Goal: Task Accomplishment & Management: Complete application form

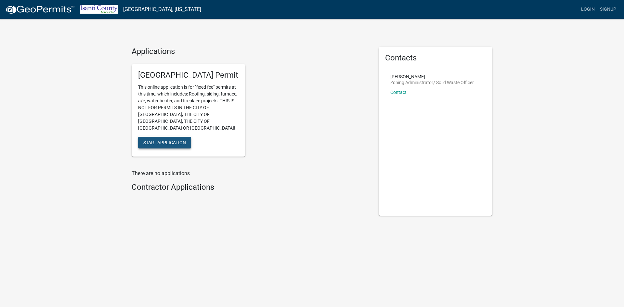
click at [178, 140] on span "Start Application" at bounding box center [164, 142] width 43 height 5
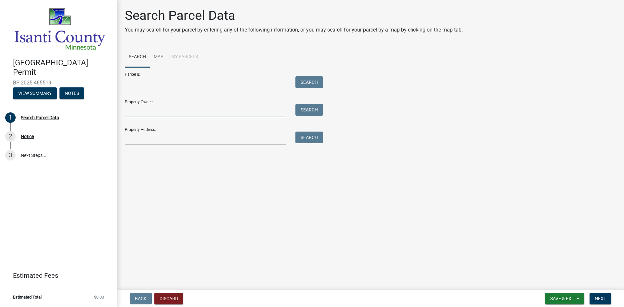
click at [154, 111] on input "Property Owner:" at bounding box center [205, 110] width 161 height 13
click at [144, 132] on input "Property Address:" at bounding box center [205, 138] width 161 height 13
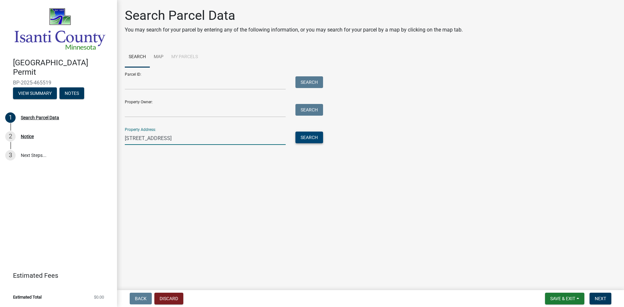
type input "[STREET_ADDRESS]"
click at [318, 140] on button "Search" at bounding box center [310, 138] width 28 height 12
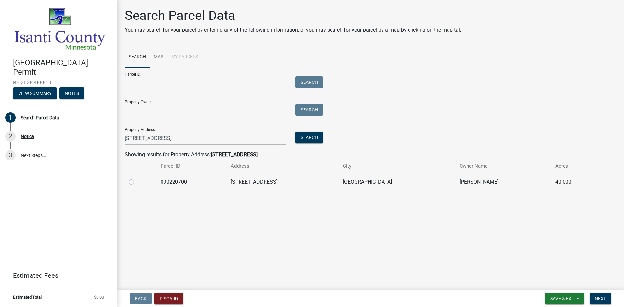
click at [137, 178] on label at bounding box center [137, 178] width 0 height 0
click at [137, 182] on input "radio" at bounding box center [139, 180] width 4 height 4
radio input "true"
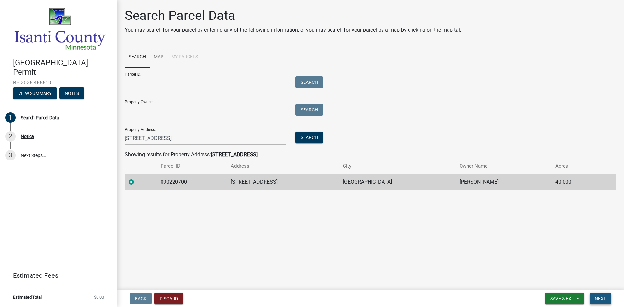
click at [597, 301] on span "Next" at bounding box center [600, 298] width 11 height 5
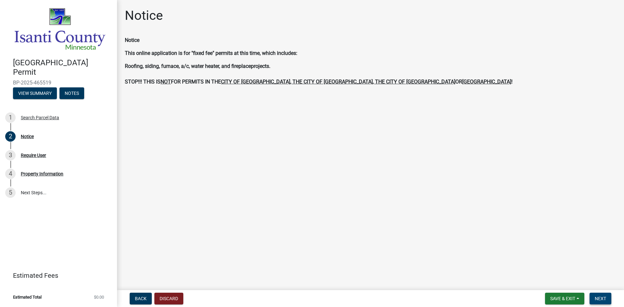
click at [608, 300] on button "Next" at bounding box center [601, 299] width 22 height 12
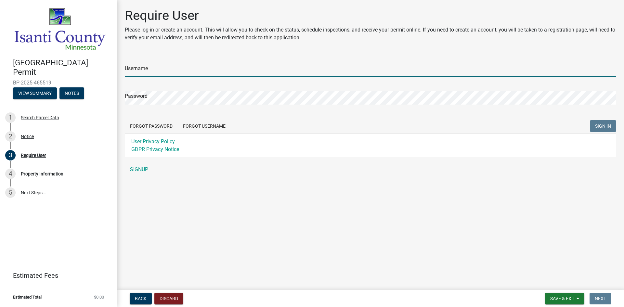
type input "[EMAIL_ADDRESS][DOMAIN_NAME]"
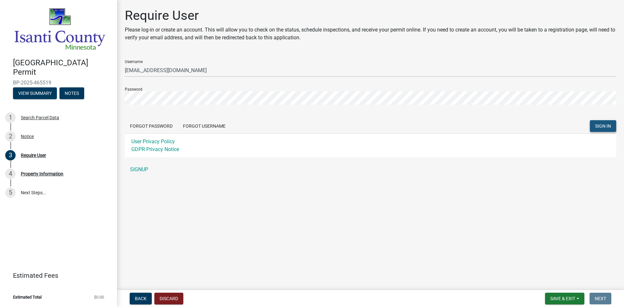
click at [600, 122] on button "SIGN IN" at bounding box center [603, 126] width 26 height 12
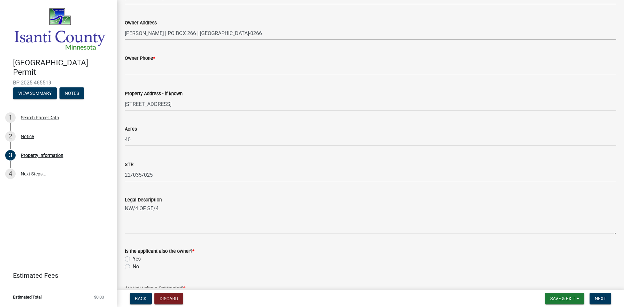
scroll to position [149, 0]
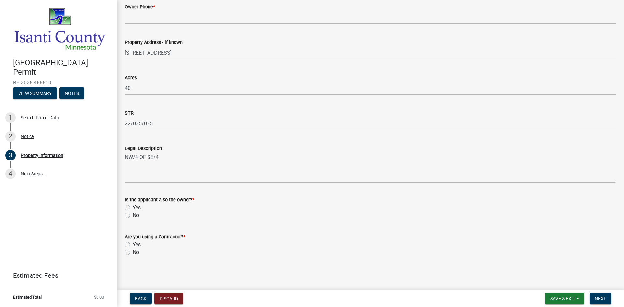
click at [133, 214] on label "No" at bounding box center [136, 216] width 7 height 8
click at [133, 214] on input "No" at bounding box center [135, 214] width 4 height 4
radio input "true"
click at [133, 243] on label "Yes" at bounding box center [137, 245] width 8 height 8
click at [133, 243] on input "Yes" at bounding box center [135, 243] width 4 height 4
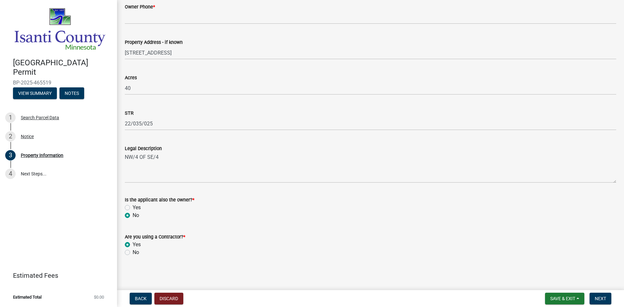
radio input "true"
click at [603, 297] on span "Next" at bounding box center [600, 298] width 11 height 5
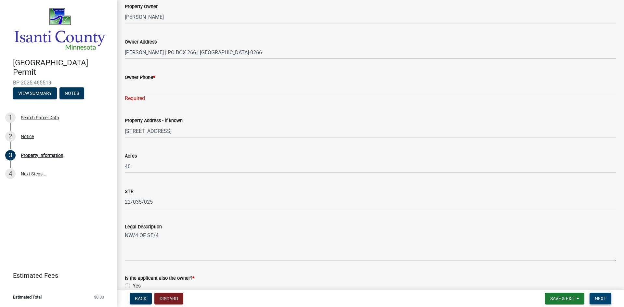
scroll to position [51, 0]
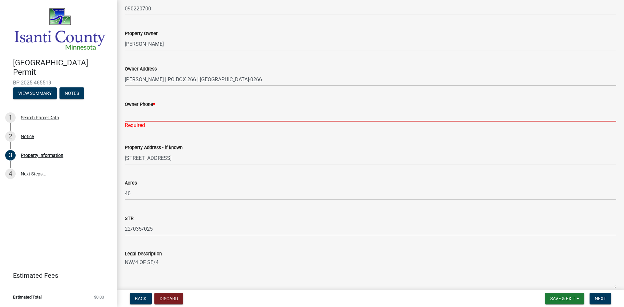
click at [133, 114] on input "Owner Phone *" at bounding box center [371, 114] width 492 height 13
click at [152, 120] on input "Owner Phone *" at bounding box center [371, 114] width 492 height 13
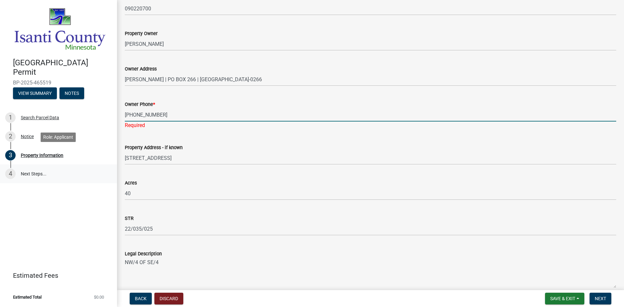
type input "[PHONE_NUMBER]"
click at [88, 170] on link "4 Next Steps..." at bounding box center [58, 174] width 117 height 19
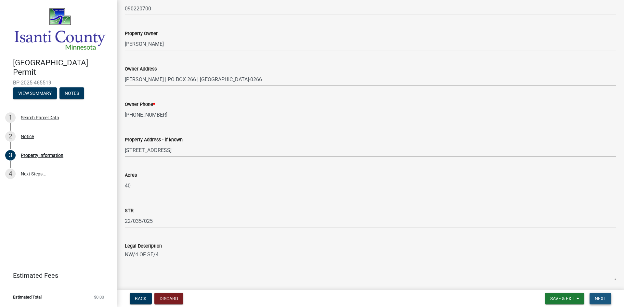
click at [597, 296] on span "Next" at bounding box center [600, 298] width 11 height 5
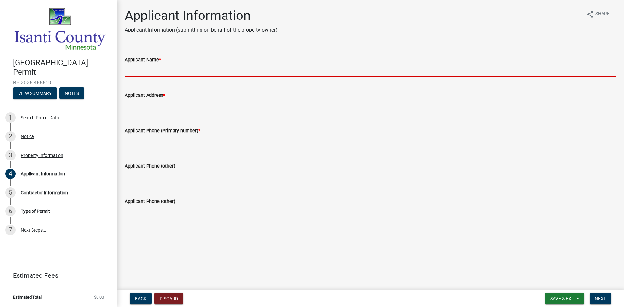
click at [157, 71] on input "Applicant Name *" at bounding box center [371, 70] width 492 height 13
type input "[PERSON_NAME]"
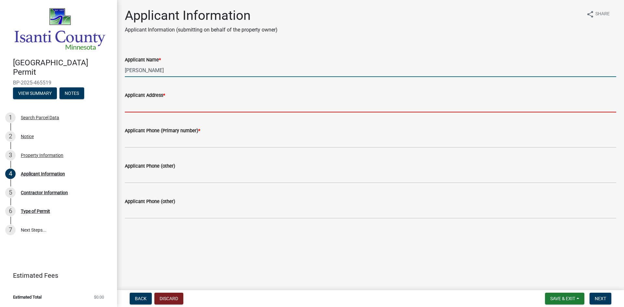
click at [173, 106] on input "Applicant Address *" at bounding box center [371, 105] width 492 height 13
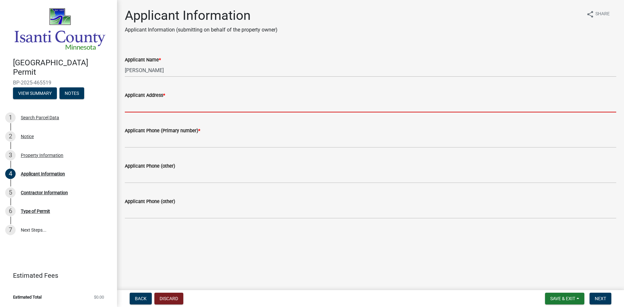
type input "[STREET_ADDRESS]"
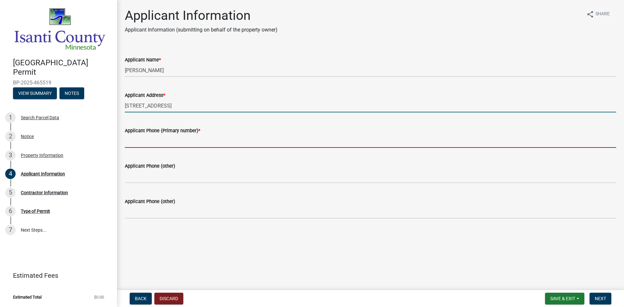
type input "6126994444"
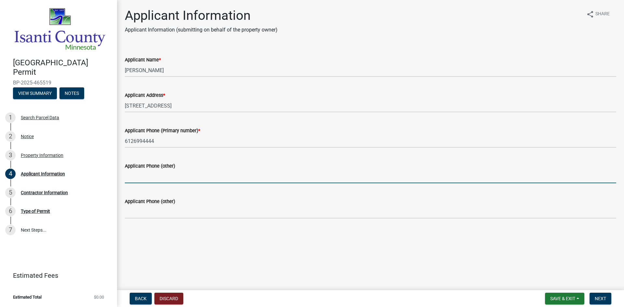
click at [171, 176] on input "Applicant Phone (other)" at bounding box center [371, 176] width 492 height 13
click at [160, 98] on div "Applicant Address *" at bounding box center [371, 95] width 492 height 8
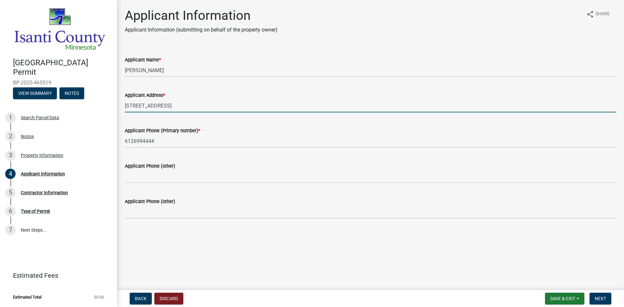
click at [161, 106] on input "[STREET_ADDRESS]" at bounding box center [371, 105] width 492 height 13
type input "[STREET_ADDRESS]"
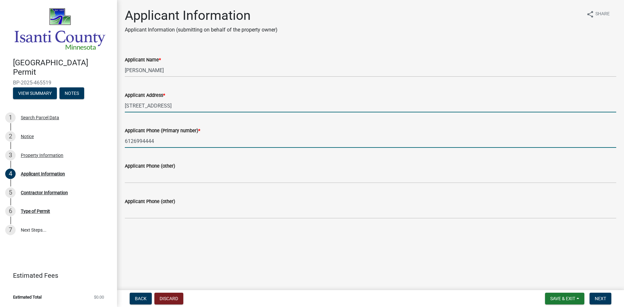
click at [201, 146] on input "6126994444" at bounding box center [371, 141] width 492 height 13
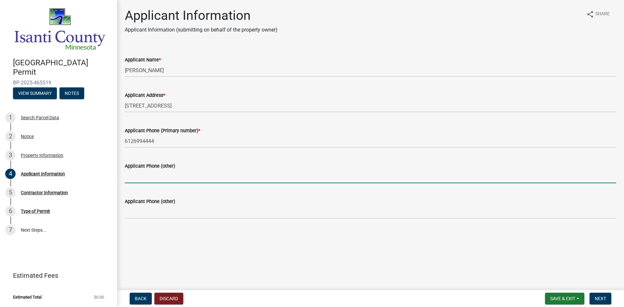
click at [144, 177] on input "Applicant Phone (other)" at bounding box center [371, 176] width 492 height 13
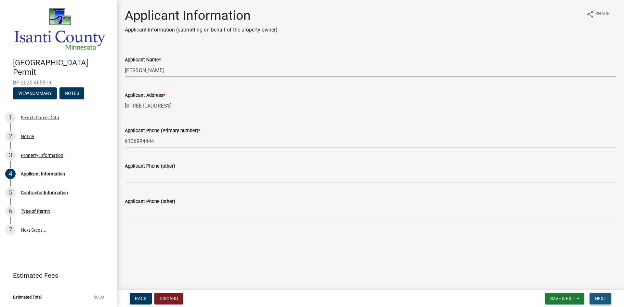
click at [601, 299] on span "Next" at bounding box center [600, 298] width 11 height 5
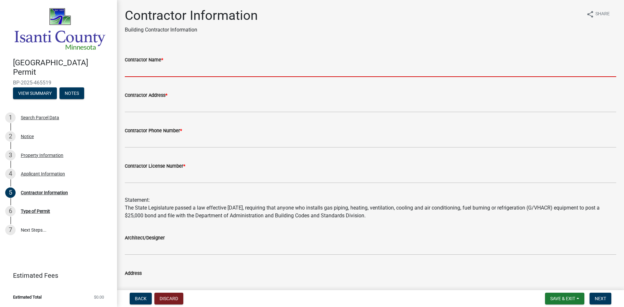
click at [139, 71] on input "Contractor Name *" at bounding box center [371, 70] width 492 height 13
type input "Four Point Construction"
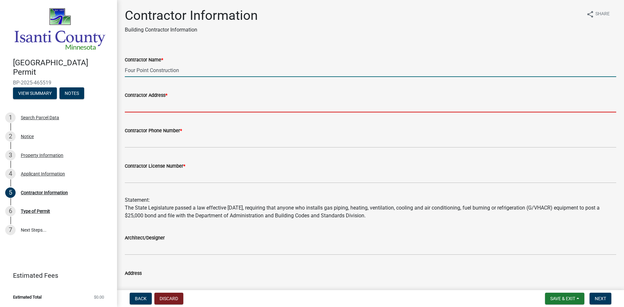
click at [169, 104] on input "Contractor Address *" at bounding box center [371, 105] width 492 height 13
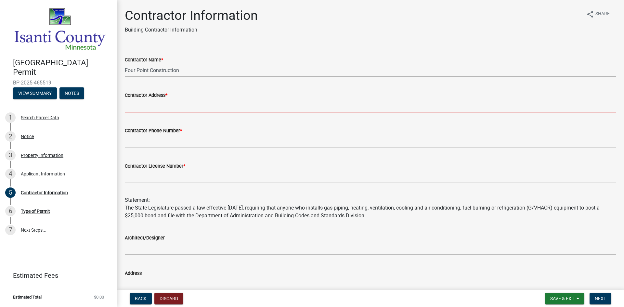
type input "[STREET_ADDRESS]"
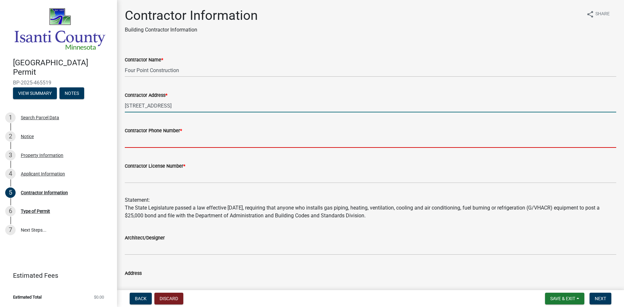
type input "6126994444"
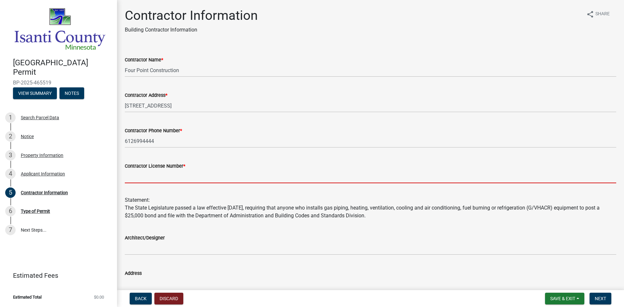
click at [175, 175] on input "Contractor License Number *" at bounding box center [371, 176] width 492 height 13
type input "BC800154"
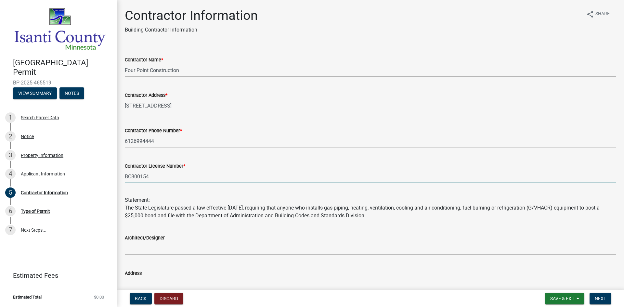
scroll to position [104, 0]
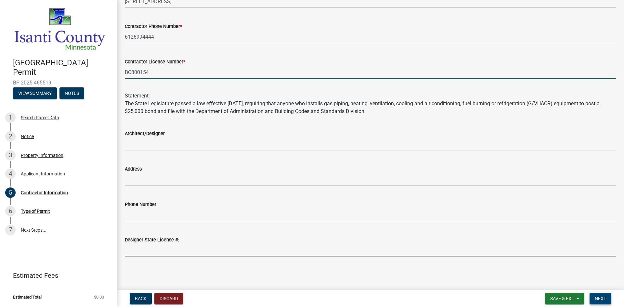
click at [597, 299] on span "Next" at bounding box center [600, 298] width 11 height 5
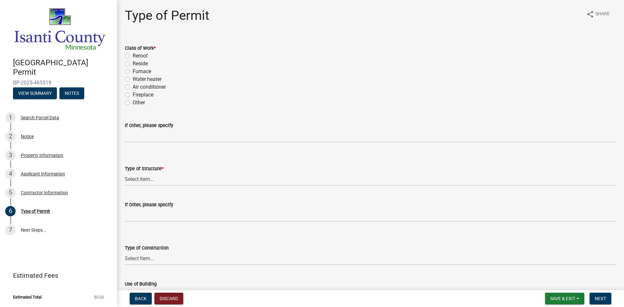
click at [133, 55] on label "Reroof" at bounding box center [140, 56] width 15 height 8
click at [133, 55] on input "Reroof" at bounding box center [135, 54] width 4 height 4
radio input "true"
click at [153, 181] on select "Select Item... Accessory Commercial Single Family Agricultural Other N/A" at bounding box center [371, 179] width 492 height 13
click at [125, 173] on select "Select Item... Accessory Commercial Single Family Agricultural Other N/A" at bounding box center [371, 179] width 492 height 13
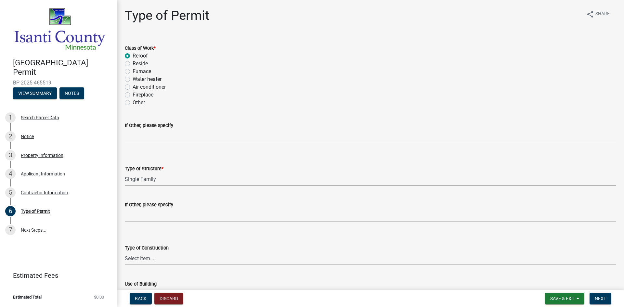
select select "eb4da8a3-282e-4d3e-a231-485219132635"
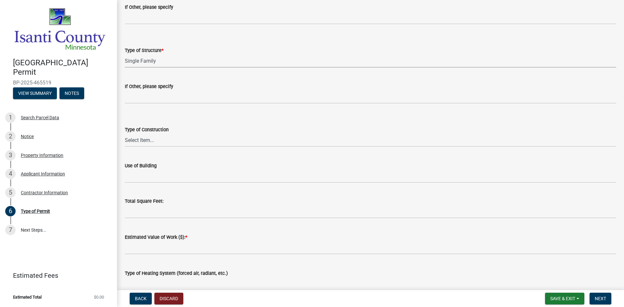
scroll to position [130, 0]
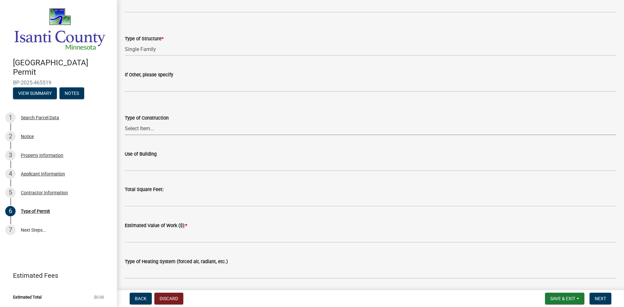
click at [139, 129] on select "Select Item... Wood Frame Masonry Metal Manufactured Modular Other" at bounding box center [371, 128] width 492 height 13
click at [112, 125] on link "1 Search Parcel Data" at bounding box center [58, 118] width 117 height 19
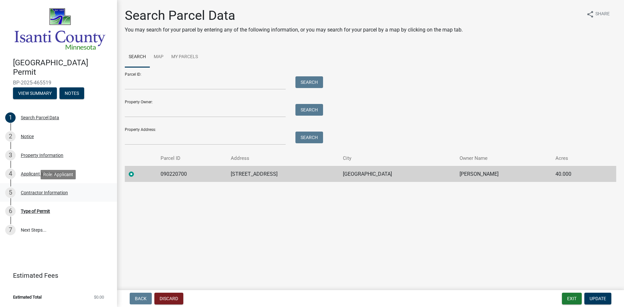
click at [41, 191] on div "Contractor Information" at bounding box center [44, 193] width 47 height 5
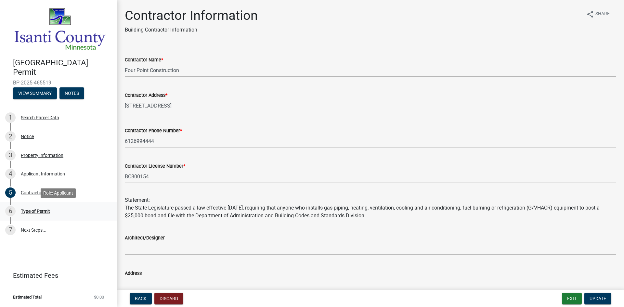
click at [39, 209] on div "Type of Permit" at bounding box center [35, 211] width 29 height 5
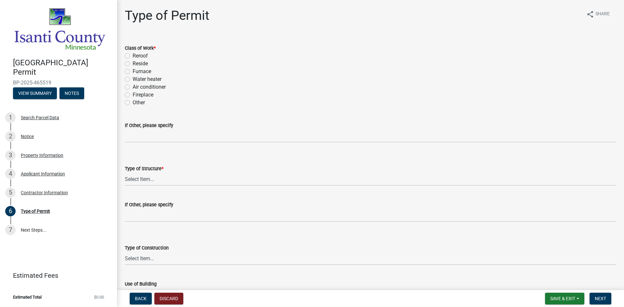
click at [133, 57] on label "Reroof" at bounding box center [140, 56] width 15 height 8
click at [133, 56] on input "Reroof" at bounding box center [135, 54] width 4 height 4
radio input "true"
click at [149, 179] on select "Select Item... Accessory Commercial Single Family Agricultural Other N/A" at bounding box center [371, 179] width 492 height 13
click at [125, 173] on select "Select Item... Accessory Commercial Single Family Agricultural Other N/A" at bounding box center [371, 179] width 492 height 13
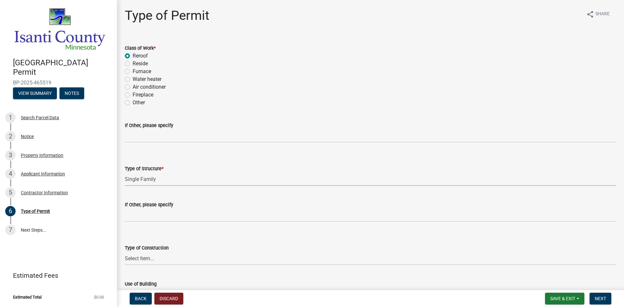
select select "eb4da8a3-282e-4d3e-a231-485219132635"
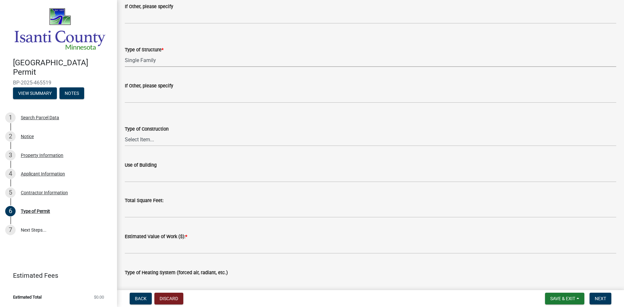
scroll to position [130, 0]
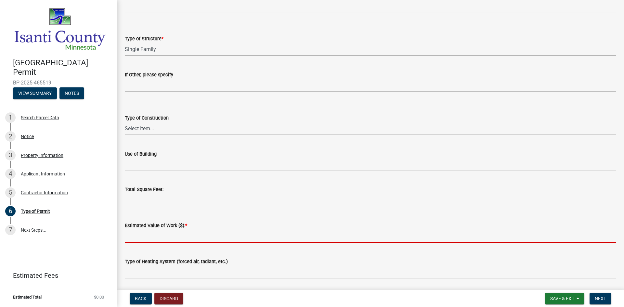
click at [167, 234] on input "text" at bounding box center [371, 236] width 492 height 13
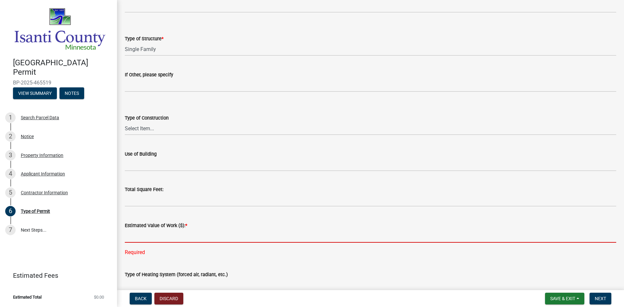
click at [162, 234] on input "text" at bounding box center [371, 236] width 492 height 13
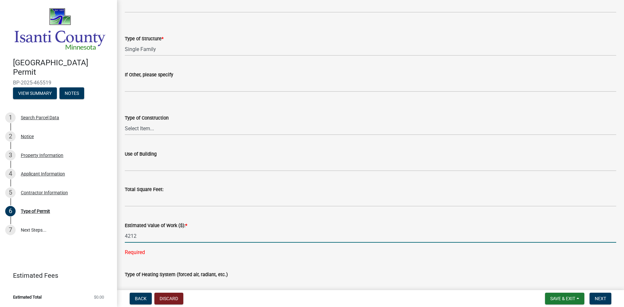
type input "4212"
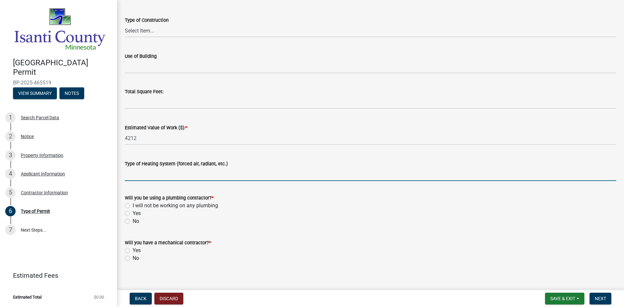
scroll to position [234, 0]
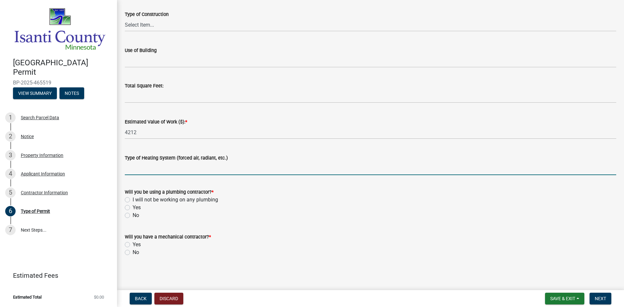
click at [133, 216] on label "No" at bounding box center [136, 216] width 7 height 8
click at [133, 216] on input "No" at bounding box center [135, 214] width 4 height 4
radio input "true"
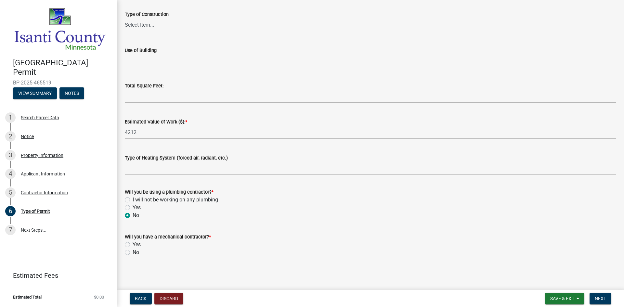
click at [133, 251] on label "No" at bounding box center [136, 253] width 7 height 8
click at [133, 251] on input "No" at bounding box center [135, 251] width 4 height 4
radio input "true"
click at [603, 299] on span "Next" at bounding box center [600, 298] width 11 height 5
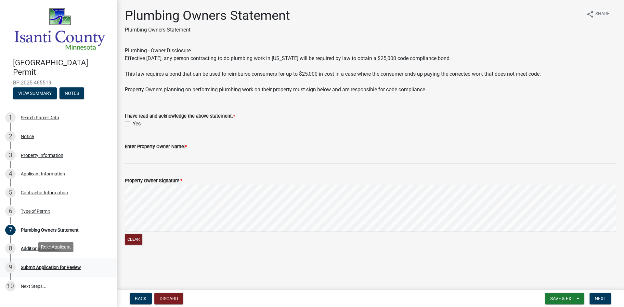
click at [47, 265] on div "Submit Application for Review" at bounding box center [51, 267] width 60 height 5
click at [48, 262] on div "9 Submit Application for Review" at bounding box center [55, 267] width 101 height 10
click at [28, 247] on div "Additional Uploads" at bounding box center [40, 249] width 38 height 5
click at [30, 228] on div "Plumbing Owners Statement" at bounding box center [50, 230] width 58 height 5
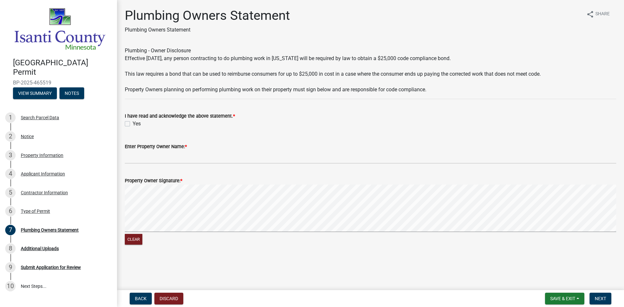
click at [130, 122] on div "Yes" at bounding box center [371, 124] width 492 height 8
click at [130, 125] on div "Yes" at bounding box center [371, 124] width 492 height 8
click at [130, 123] on div "Yes" at bounding box center [371, 124] width 492 height 8
click at [133, 123] on label "Yes" at bounding box center [137, 124] width 8 height 8
click at [133, 123] on input "Yes" at bounding box center [135, 122] width 4 height 4
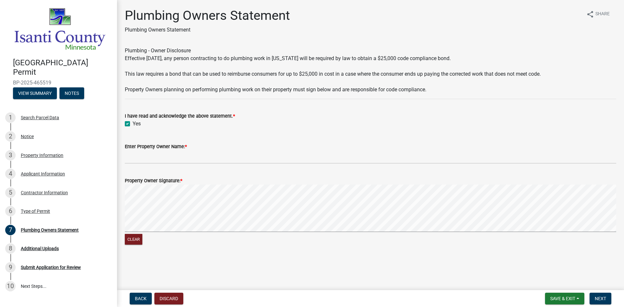
click at [133, 124] on label "Yes" at bounding box center [137, 124] width 8 height 8
click at [133, 124] on input "Yes" at bounding box center [135, 122] width 4 height 4
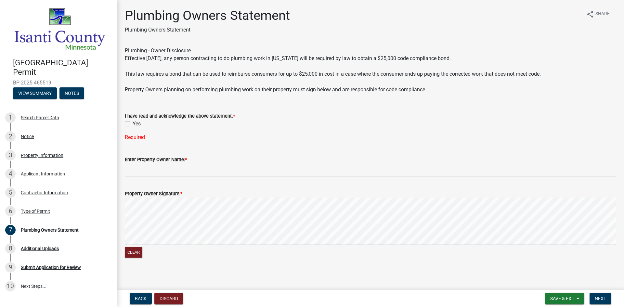
click at [133, 125] on label "Yes" at bounding box center [137, 124] width 8 height 8
click at [133, 124] on input "Yes" at bounding box center [135, 122] width 4 height 4
checkbox input "true"
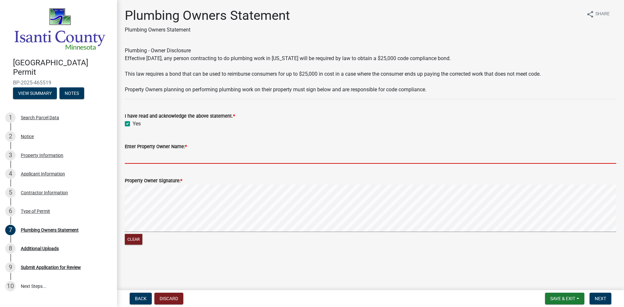
click at [139, 161] on input "Enter Property Owner Name: *" at bounding box center [371, 157] width 492 height 13
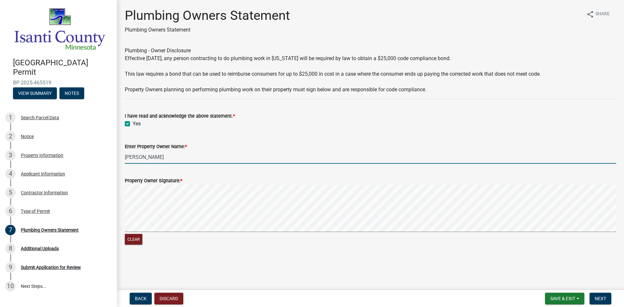
type input "[PERSON_NAME]"
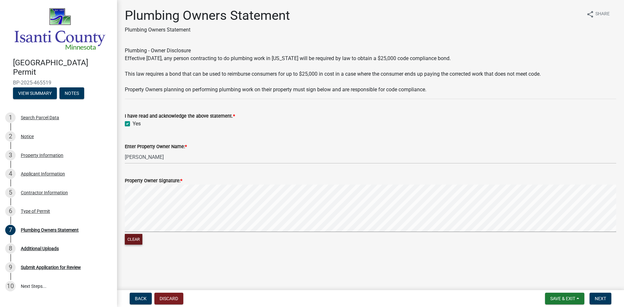
click at [125, 234] on button "Clear" at bounding box center [134, 239] width 18 height 11
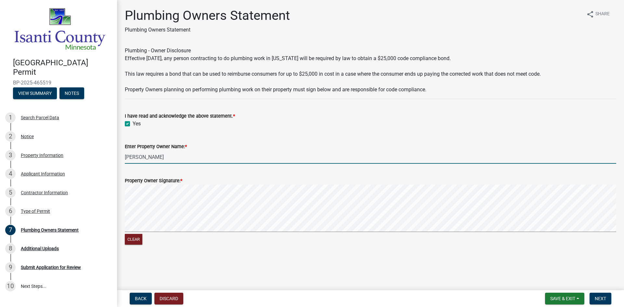
click at [172, 153] on input "[PERSON_NAME]" at bounding box center [371, 157] width 492 height 13
type input "[PERSON_NAME]"
click at [57, 193] on div "5 Contractor Information" at bounding box center [55, 193] width 101 height 10
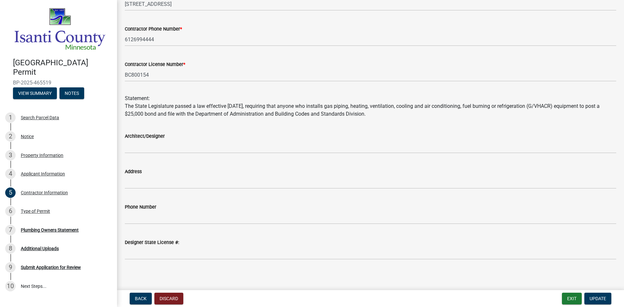
scroll to position [104, 0]
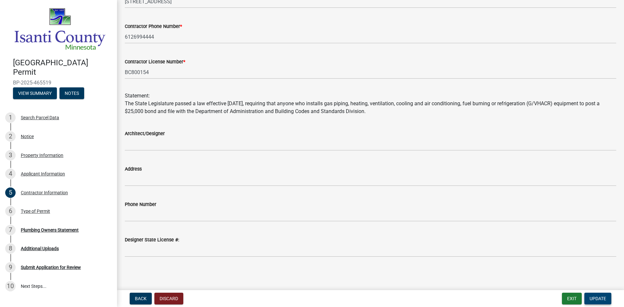
click at [598, 299] on span "Update" at bounding box center [598, 298] width 17 height 5
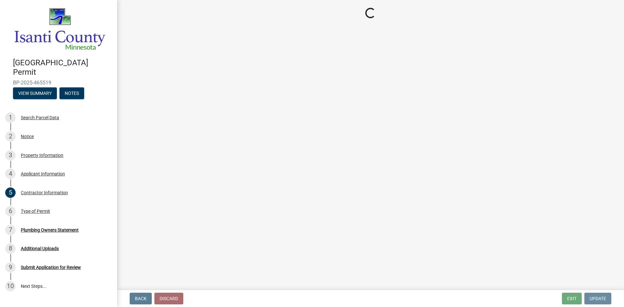
scroll to position [0, 0]
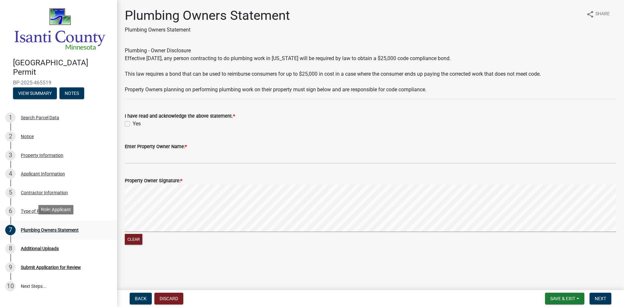
click at [34, 228] on div "Plumbing Owners Statement" at bounding box center [50, 230] width 58 height 5
click at [33, 229] on div "Plumbing Owners Statement" at bounding box center [50, 230] width 58 height 5
click at [30, 209] on div "Type of Permit" at bounding box center [35, 211] width 29 height 5
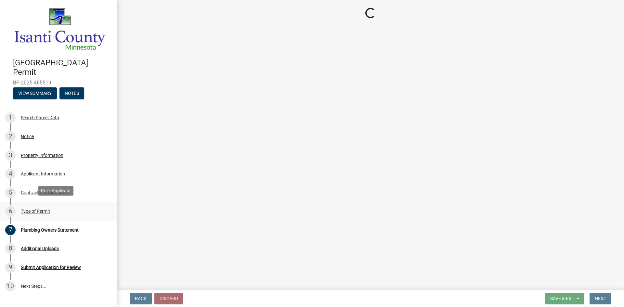
select select "eb4da8a3-282e-4d3e-a231-485219132635"
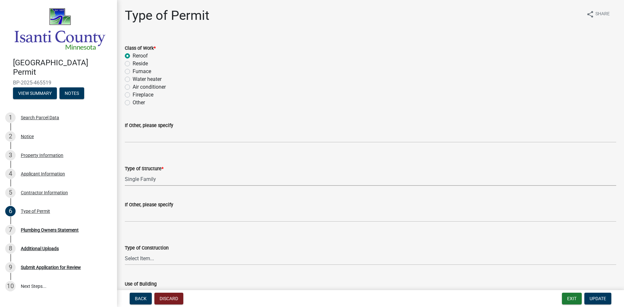
click at [154, 180] on select "Select Item... Accessory Commercial Single Family Agricultural Other N/A" at bounding box center [371, 179] width 492 height 13
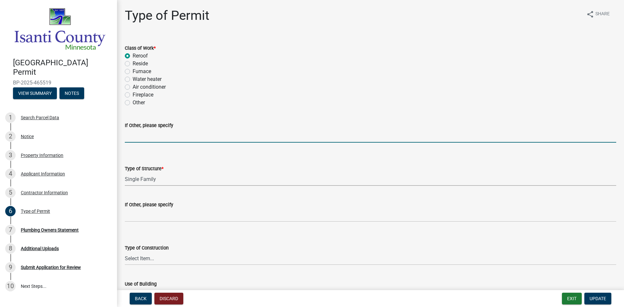
click at [255, 131] on input "If Other, please specify" at bounding box center [371, 135] width 492 height 13
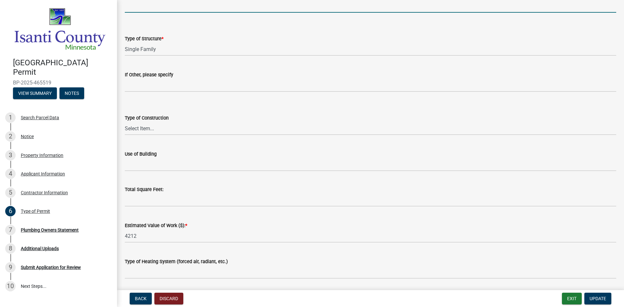
scroll to position [234, 0]
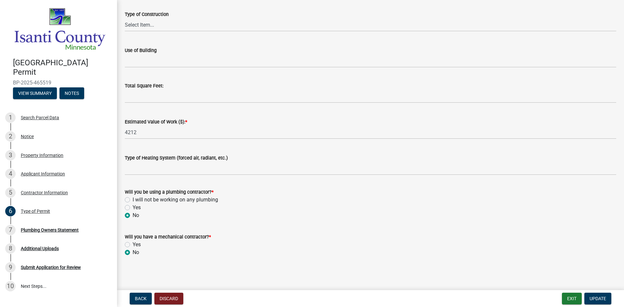
click at [133, 202] on label "I will not be working on any plumbing" at bounding box center [176, 200] width 86 height 8
click at [133, 200] on input "I will not be working on any plumbing" at bounding box center [135, 198] width 4 height 4
radio input "true"
click at [599, 300] on span "Update" at bounding box center [598, 298] width 17 height 5
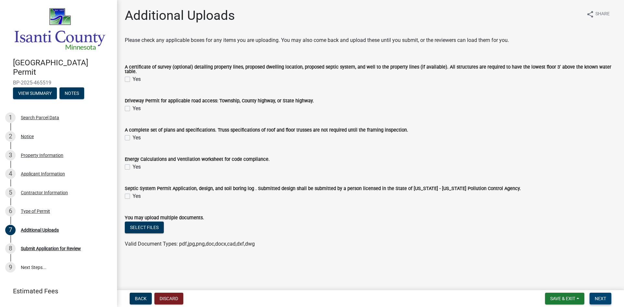
click at [598, 298] on span "Next" at bounding box center [600, 298] width 11 height 5
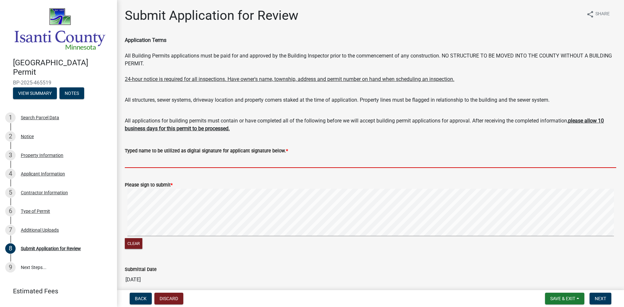
click at [172, 163] on input "Typed name to be utilized as digital signature for applicant signature below. *" at bounding box center [371, 161] width 492 height 13
type input "[PERSON_NAME]"
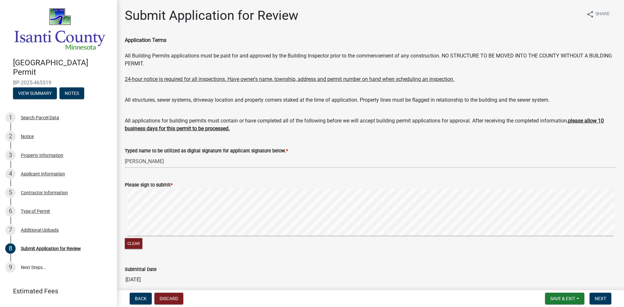
click at [309, 217] on form "Please sign to submit * Clear" at bounding box center [371, 211] width 492 height 77
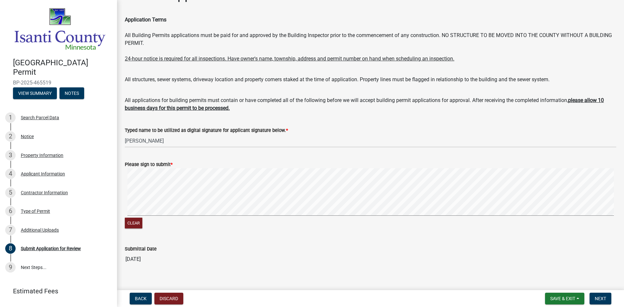
scroll to position [29, 0]
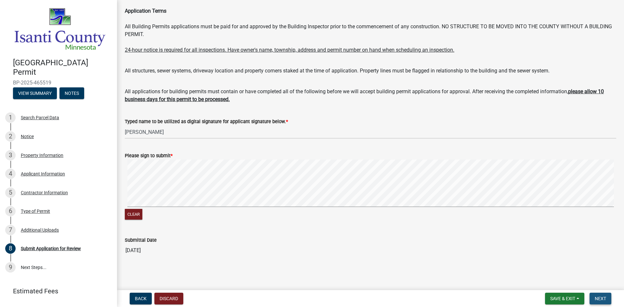
click at [599, 300] on span "Next" at bounding box center [600, 298] width 11 height 5
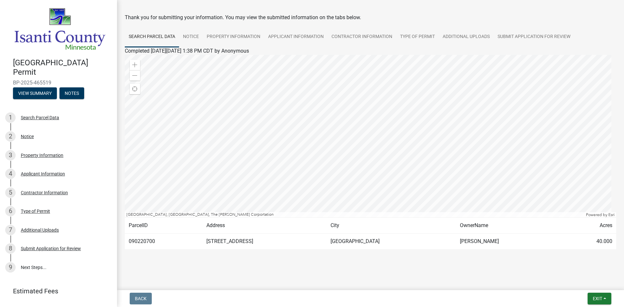
scroll to position [0, 0]
